Goal: Navigation & Orientation: Find specific page/section

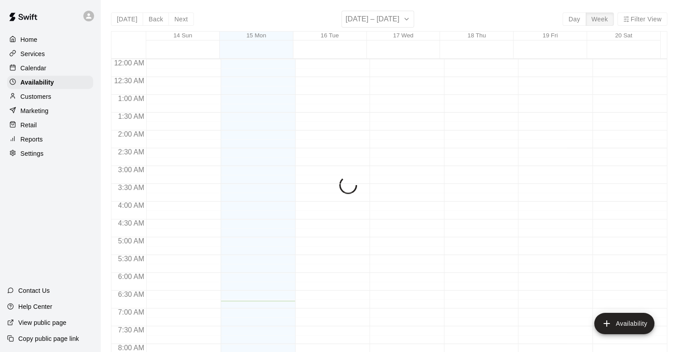
scroll to position [242, 0]
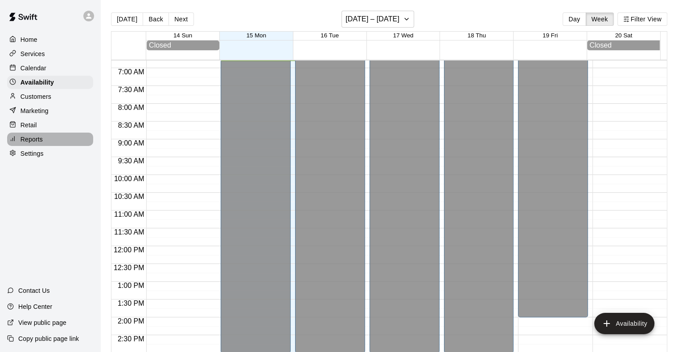
click at [31, 144] on p "Reports" at bounding box center [31, 139] width 22 height 9
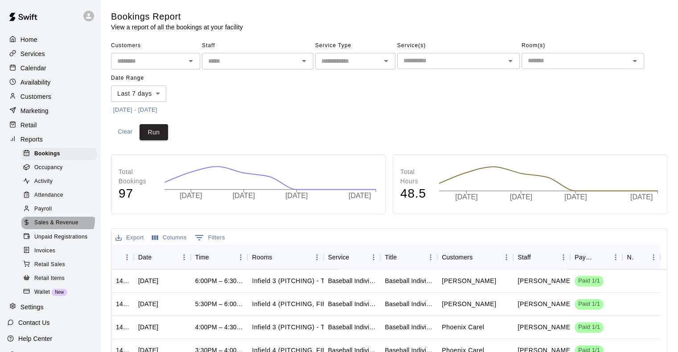
click at [57, 228] on span "Sales & Revenue" at bounding box center [56, 223] width 44 height 9
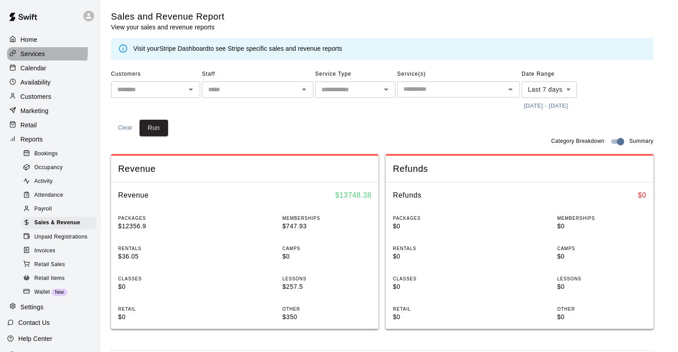
click at [38, 53] on p "Services" at bounding box center [32, 53] width 25 height 9
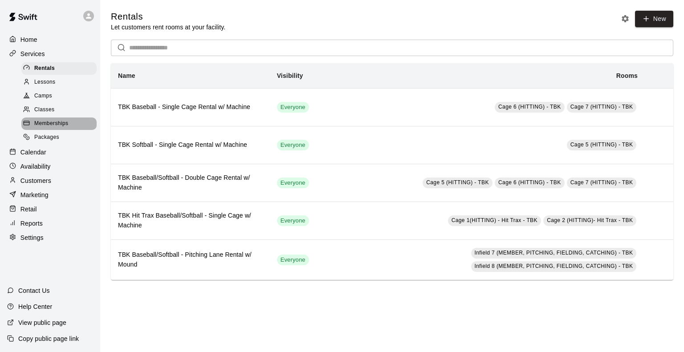
click at [58, 128] on span "Memberships" at bounding box center [51, 123] width 34 height 9
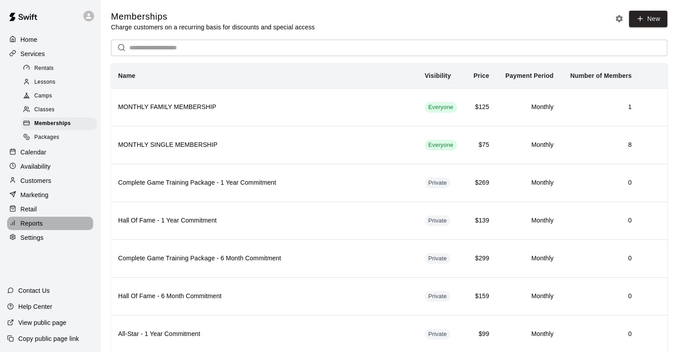
click at [29, 228] on p "Reports" at bounding box center [31, 223] width 22 height 9
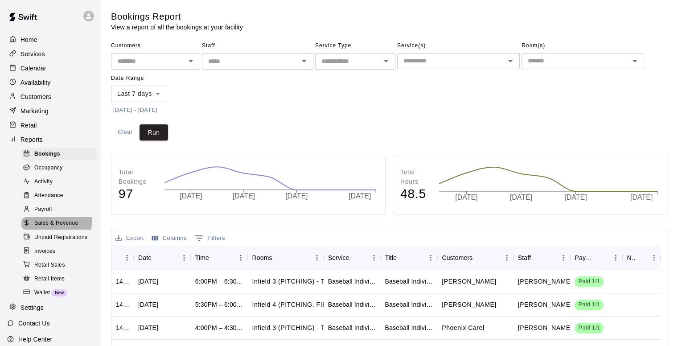
click at [53, 228] on span "Sales & Revenue" at bounding box center [56, 223] width 44 height 9
